Goal: Transaction & Acquisition: Purchase product/service

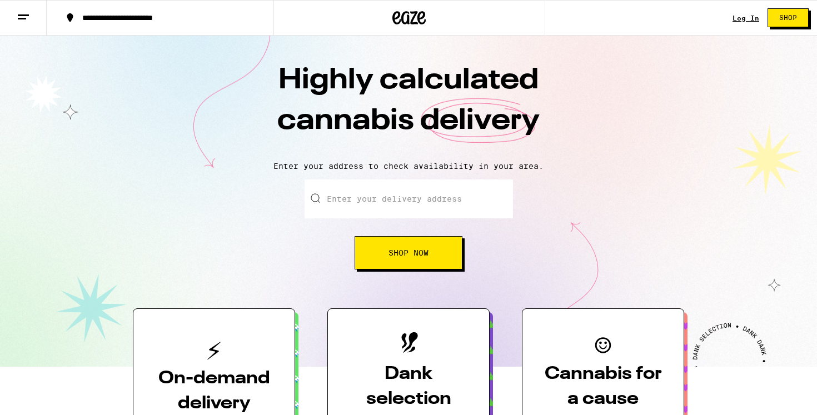
click at [746, 20] on div "Log In" at bounding box center [745, 17] width 27 height 7
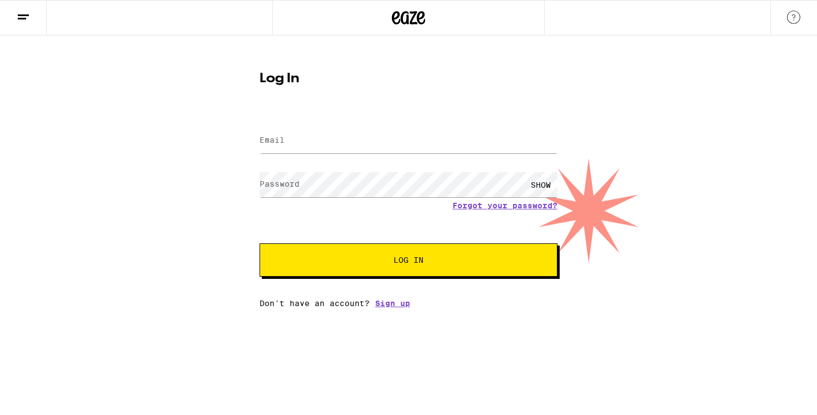
click at [402, 158] on form "Email Email Password Password SHOW Forgot your password? Log In" at bounding box center [408, 194] width 298 height 163
click at [402, 145] on input "Email" at bounding box center [408, 140] width 298 height 25
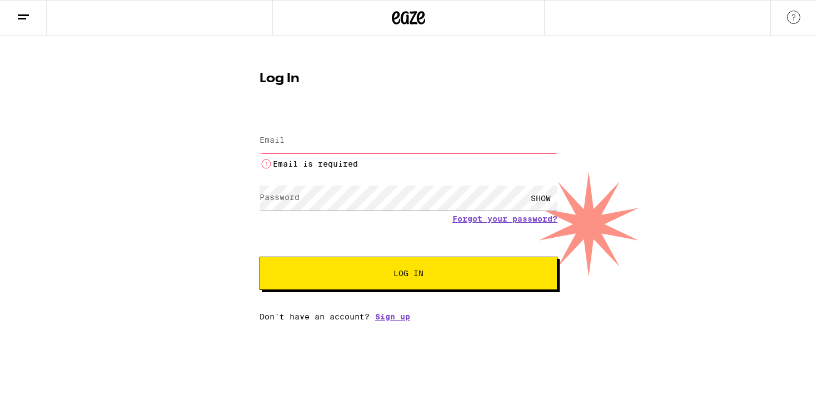
click at [345, 149] on input "Email" at bounding box center [408, 140] width 298 height 25
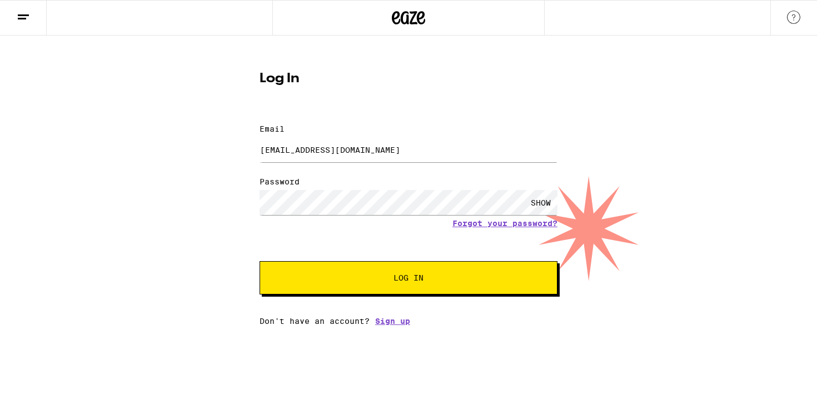
click at [361, 261] on button "Log In" at bounding box center [408, 277] width 298 height 33
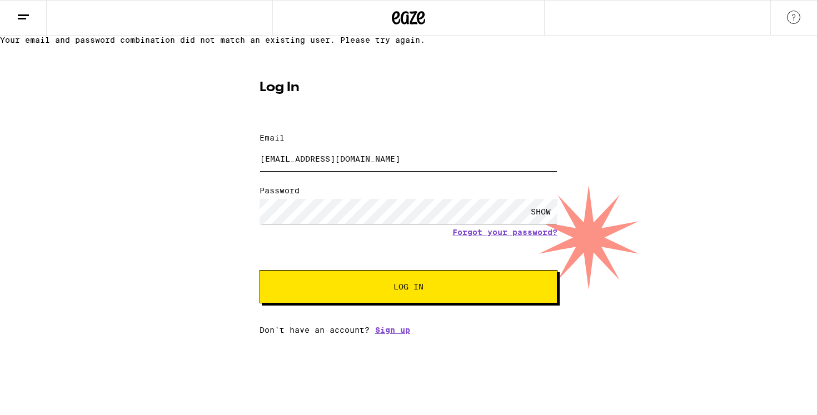
click at [300, 171] on input "[EMAIL_ADDRESS][DOMAIN_NAME]" at bounding box center [408, 158] width 298 height 25
type input "[EMAIL_ADDRESS][DOMAIN_NAME]"
click at [422, 288] on button "Log In" at bounding box center [408, 286] width 298 height 33
